Goal: Task Accomplishment & Management: Manage account settings

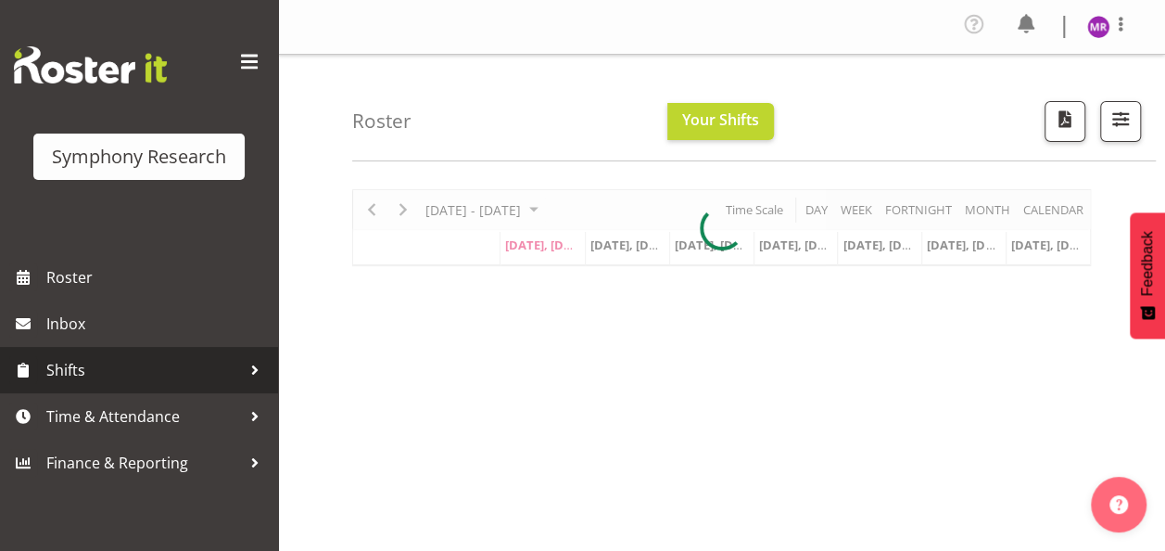
click at [148, 370] on span "Shifts" at bounding box center [143, 370] width 195 height 28
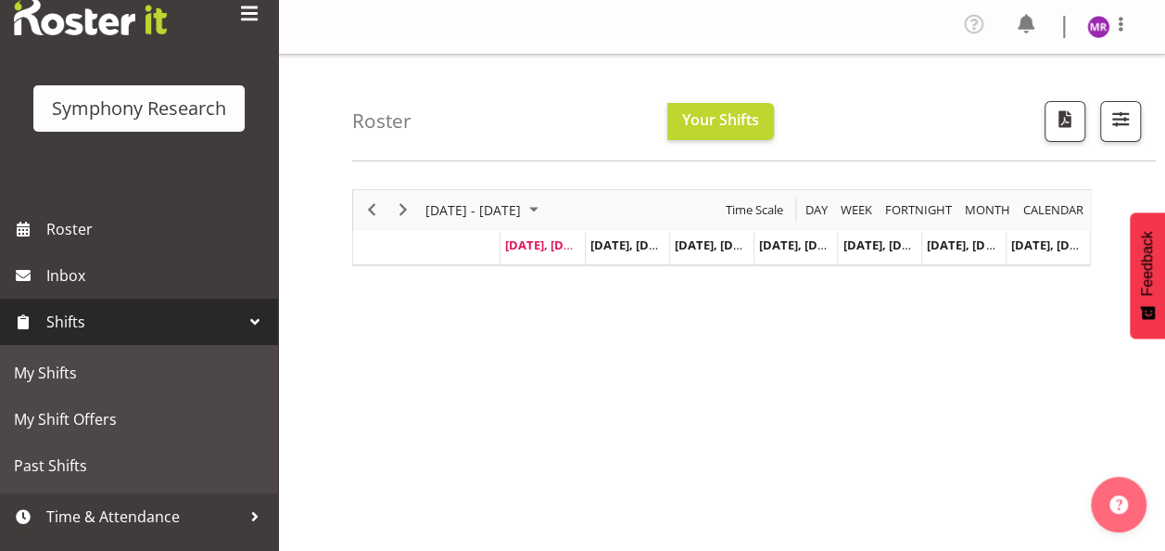
scroll to position [83, 0]
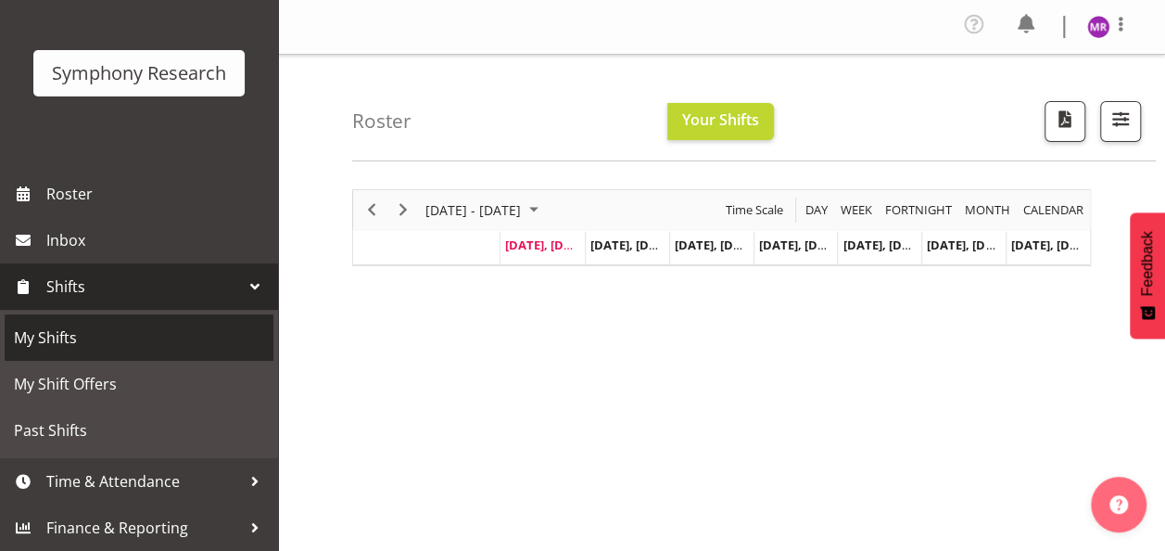
click at [84, 336] on span "My Shifts" at bounding box center [139, 338] width 250 height 28
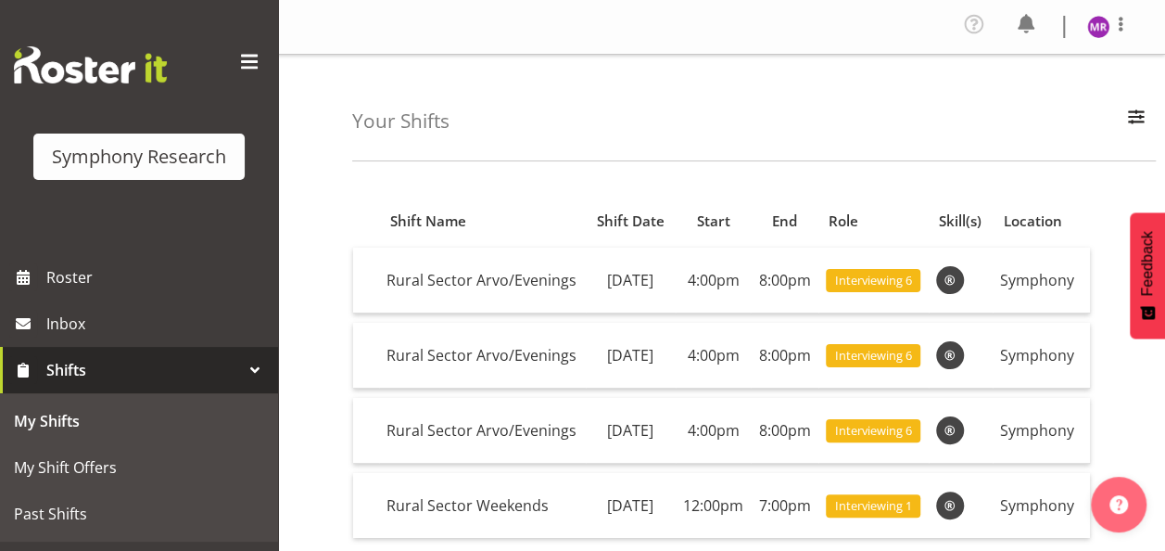
click at [138, 375] on span "Shifts" at bounding box center [143, 370] width 195 height 28
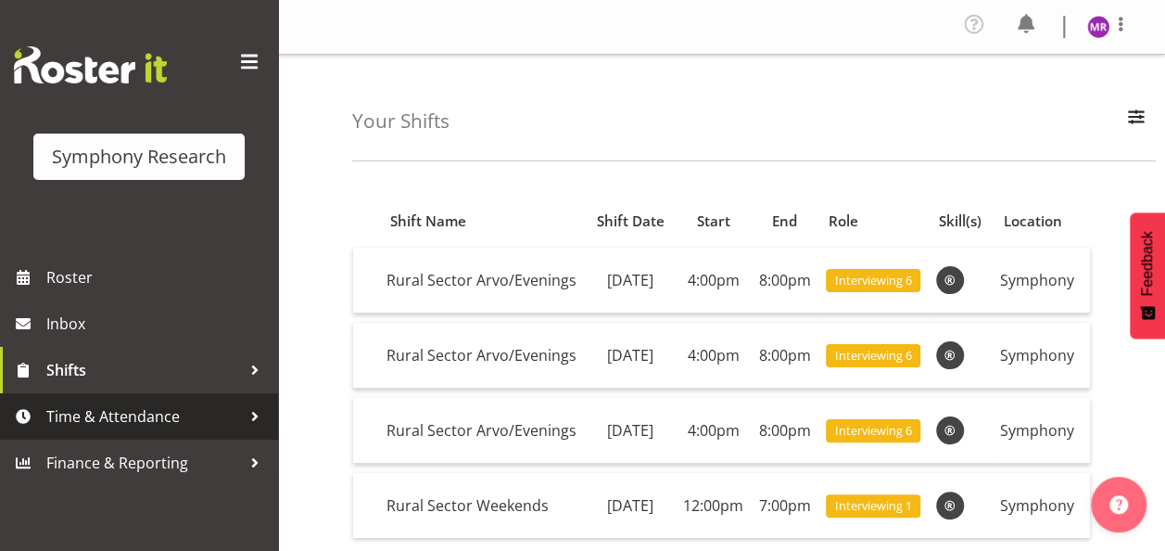
click at [135, 418] on span "Time & Attendance" at bounding box center [143, 416] width 195 height 28
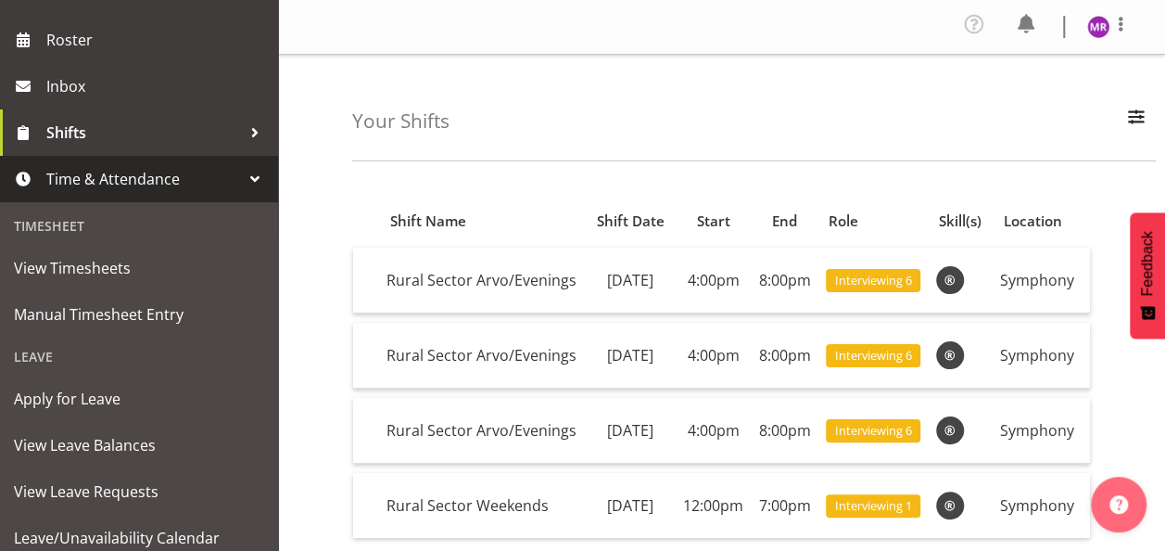
scroll to position [238, 0]
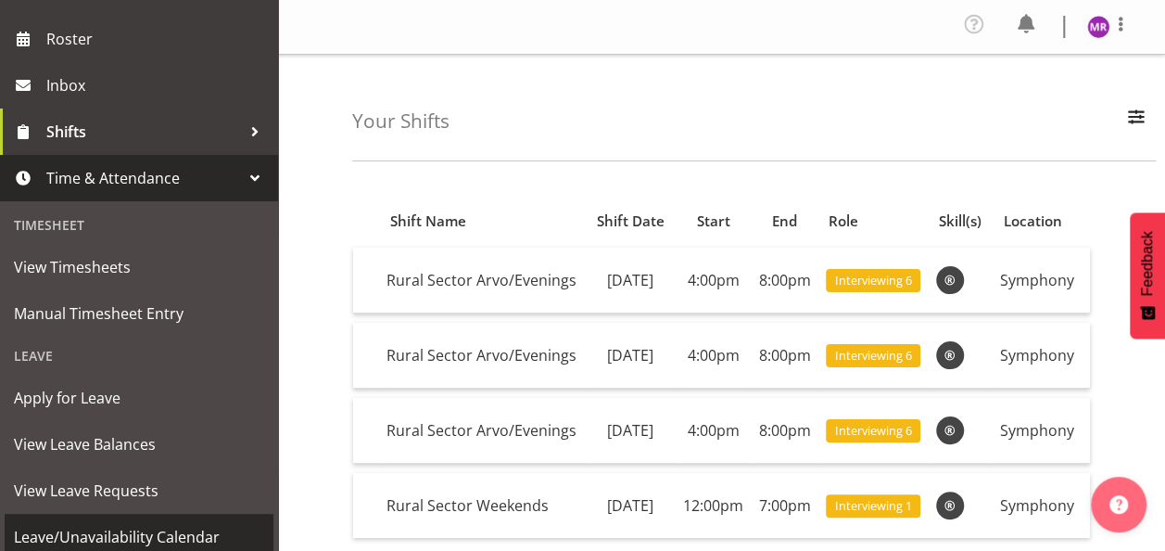
click at [192, 532] on span "Leave/Unavailability Calendar" at bounding box center [139, 537] width 250 height 28
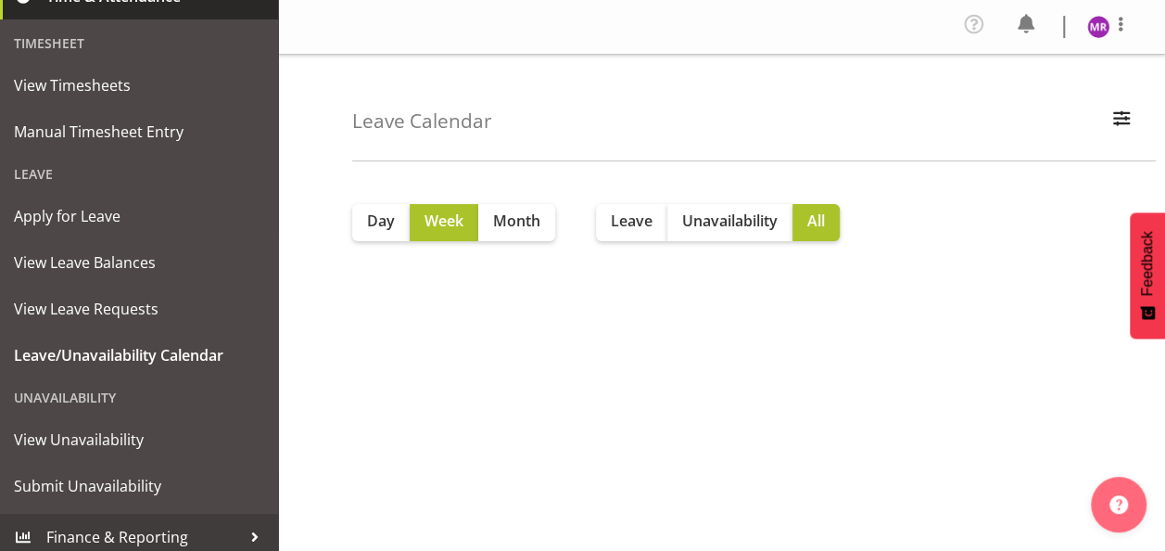
scroll to position [429, 0]
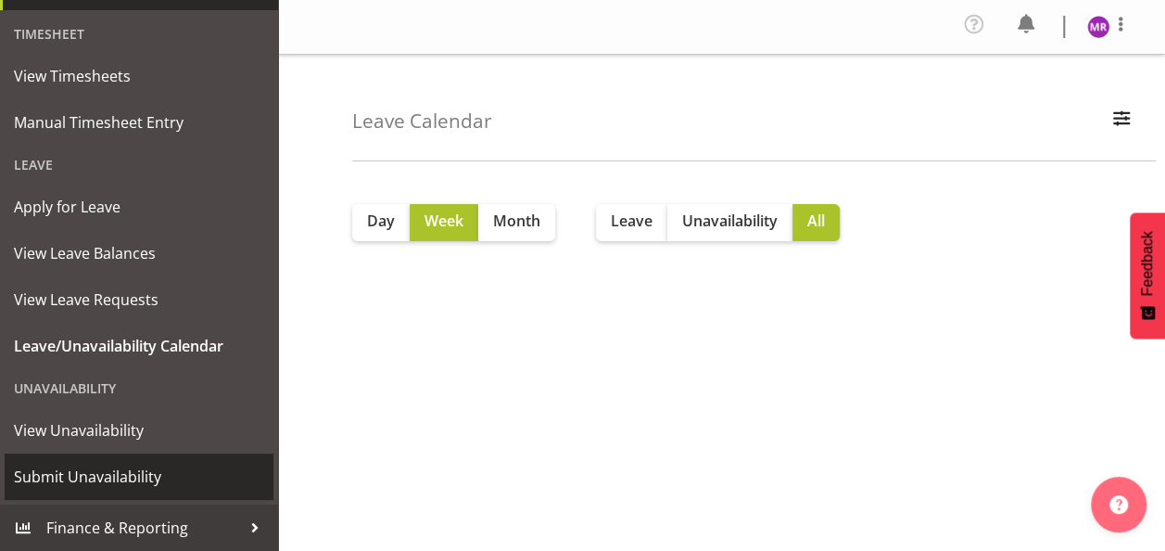
click at [114, 476] on span "Submit Unavailability" at bounding box center [139, 477] width 250 height 28
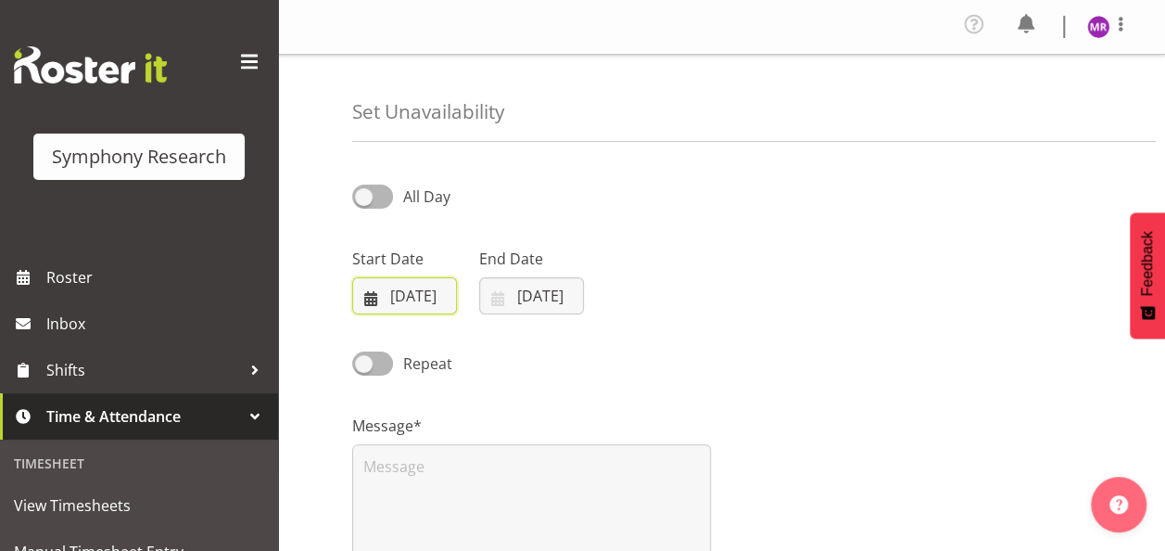
click at [417, 295] on input "[DATE]" at bounding box center [404, 295] width 105 height 37
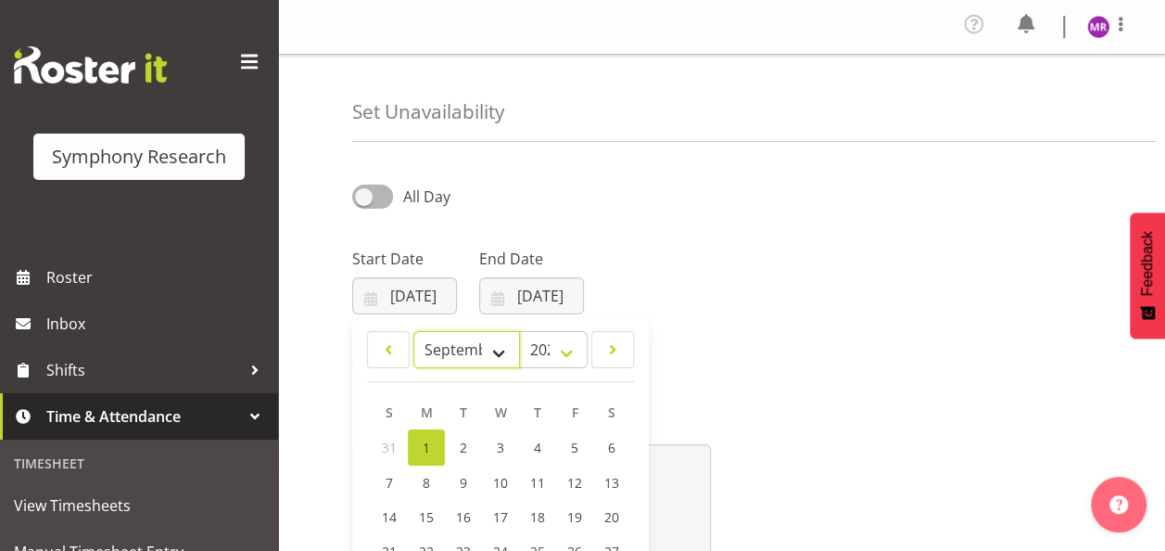
click at [497, 354] on select "January February March April May June July August September October November De…" at bounding box center [466, 349] width 107 height 37
select select "9"
click at [413, 331] on select "January February March April May June July August September October November De…" at bounding box center [466, 349] width 107 height 37
click at [645, 244] on div "Start Date [DATE] January February March April May June July August September O…" at bounding box center [721, 274] width 761 height 104
